Goal: Find contact information: Find contact information

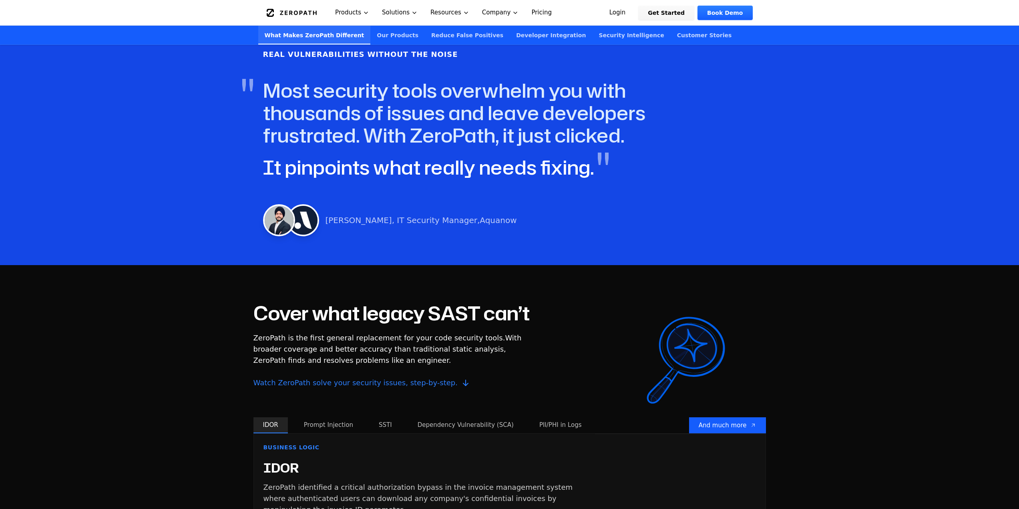
scroll to position [3354, 0]
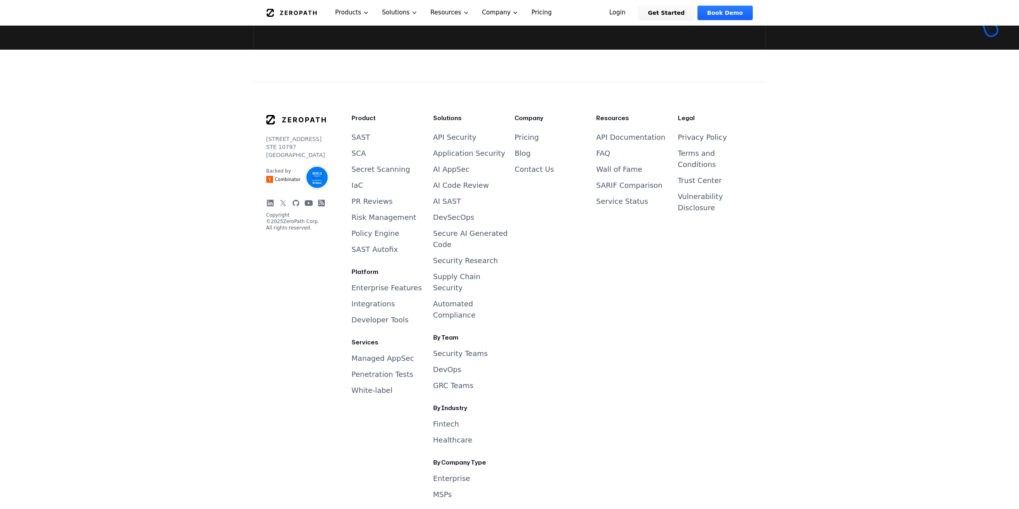
drag, startPoint x: 288, startPoint y: 159, endPoint x: 265, endPoint y: 135, distance: 32.9
click at [265, 135] on div "[STREET_ADDRESS] Backed by Copyright © 2025 ZeroPath Corp. All rights reserved.…" at bounding box center [510, 293] width 513 height 423
copy p "[STREET_ADDRESS]"
